Goal: Information Seeking & Learning: Learn about a topic

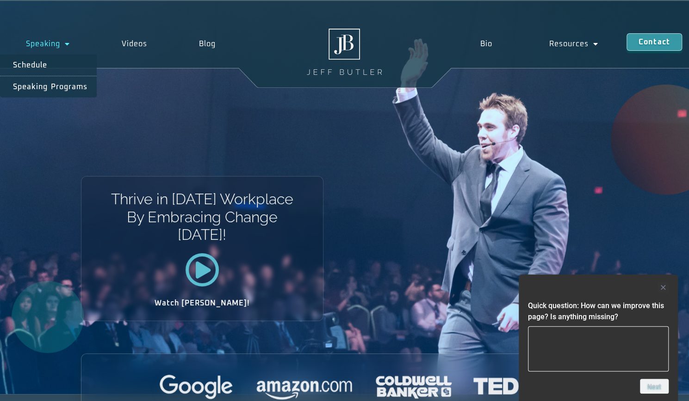
click at [68, 44] on span "Menu" at bounding box center [65, 44] width 10 height 17
click at [53, 45] on link "Speaking" at bounding box center [48, 43] width 96 height 21
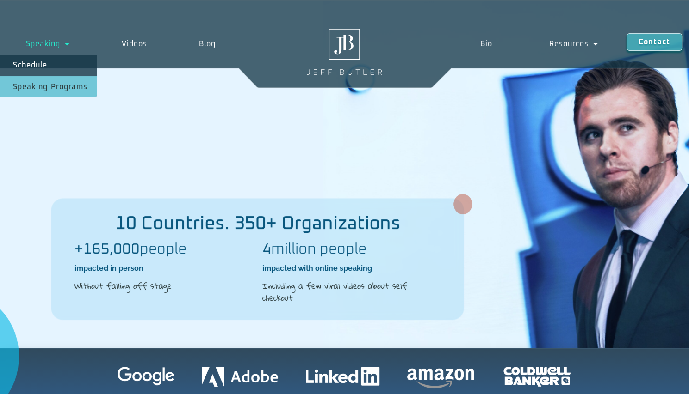
click at [62, 84] on link "Speaking Programs" at bounding box center [48, 86] width 97 height 21
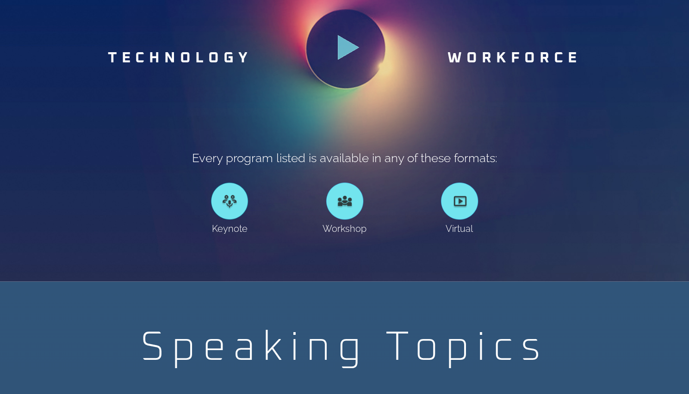
scroll to position [601, 0]
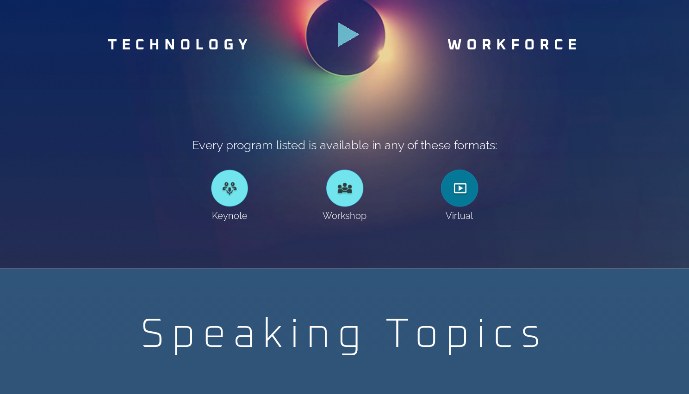
click at [457, 206] on div at bounding box center [459, 188] width 37 height 37
click at [457, 179] on div at bounding box center [459, 188] width 37 height 37
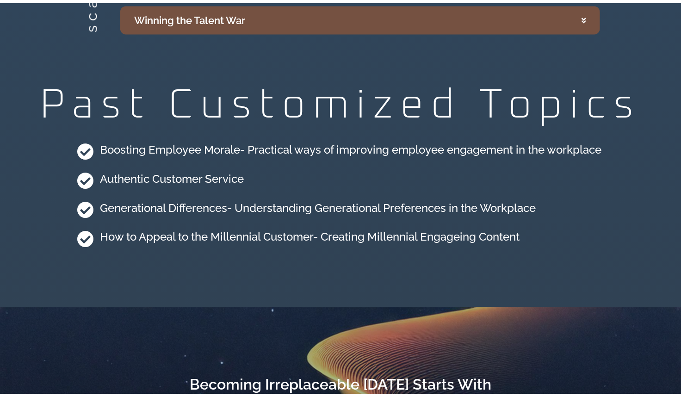
scroll to position [2494, 0]
